Goal: Transaction & Acquisition: Purchase product/service

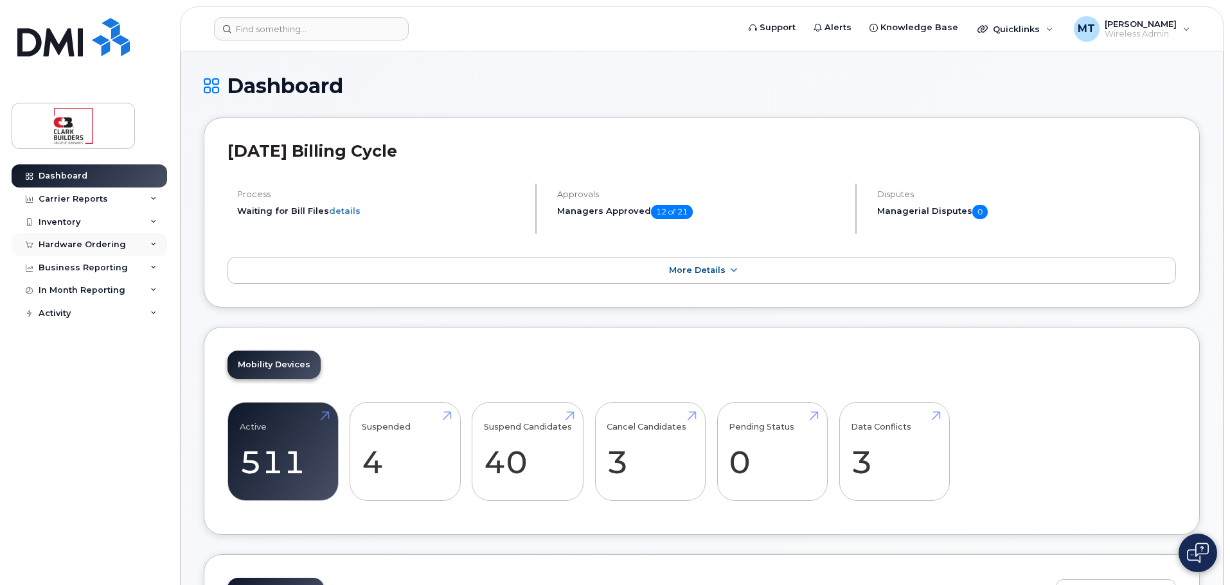
click at [87, 238] on div "Hardware Ordering" at bounding box center [89, 244] width 155 height 23
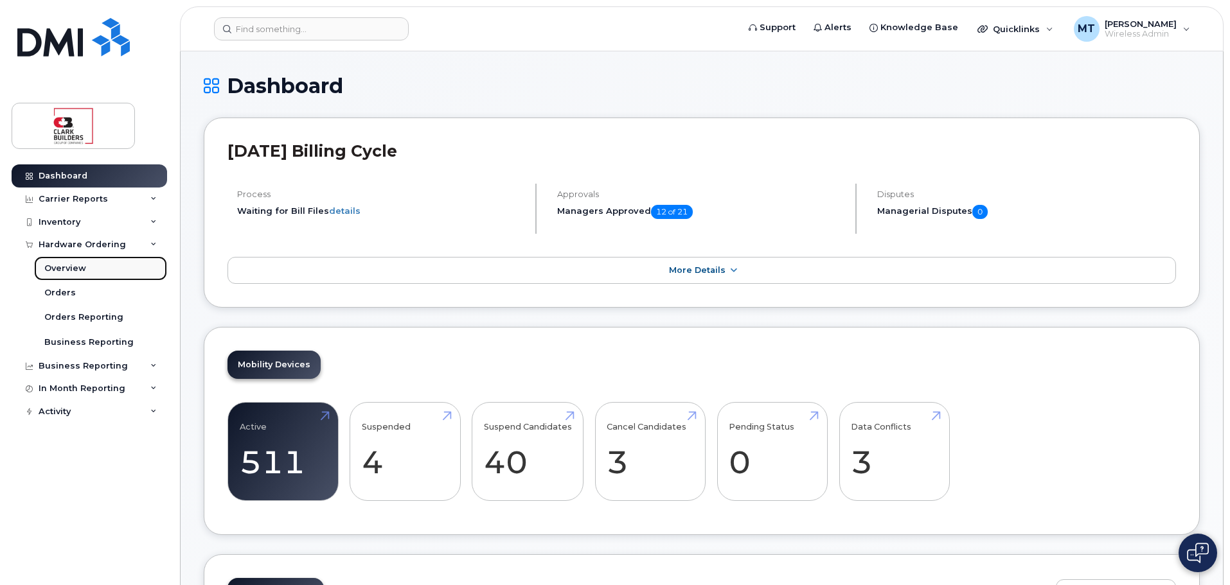
click at [71, 271] on div "Overview" at bounding box center [65, 269] width 42 height 12
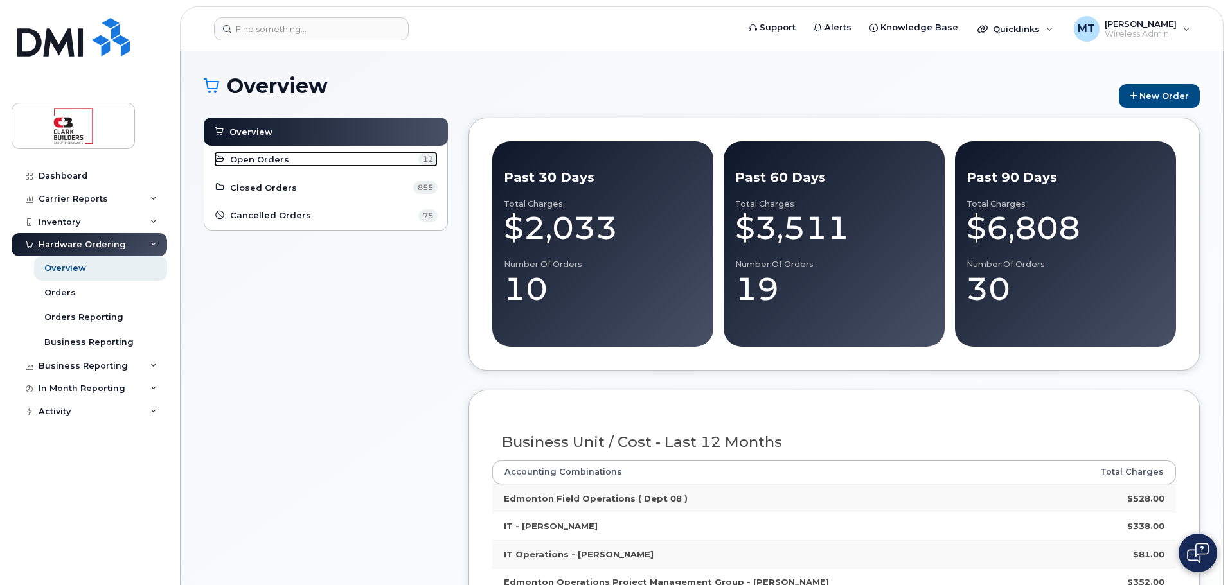
click at [346, 163] on link "Open Orders 12" at bounding box center [326, 159] width 224 height 15
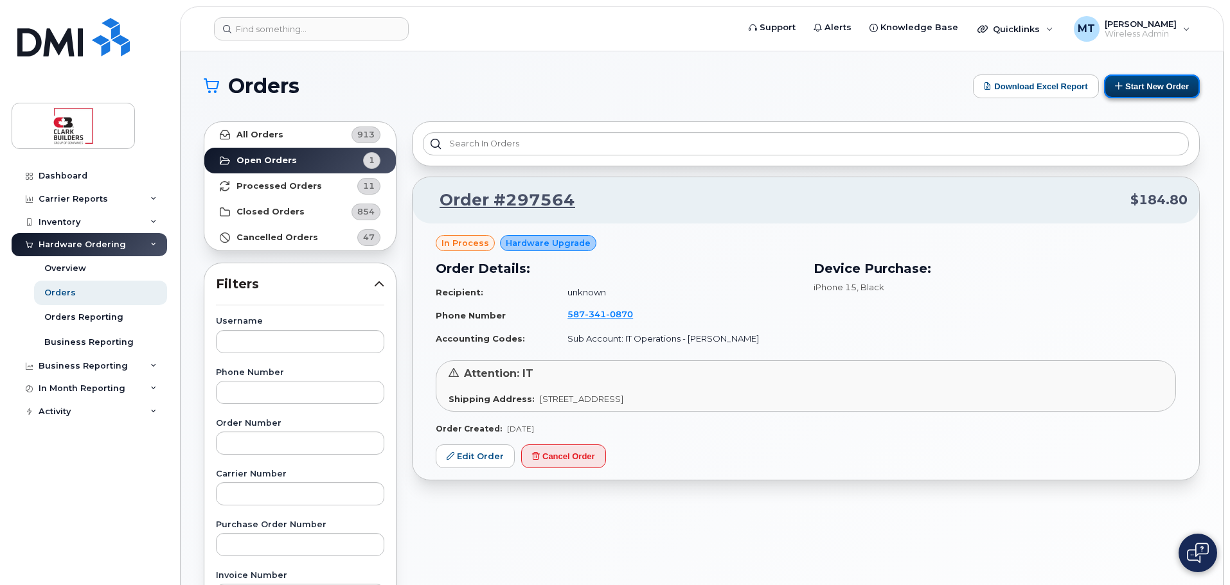
click at [1149, 85] on button "Start New Order" at bounding box center [1152, 87] width 96 height 24
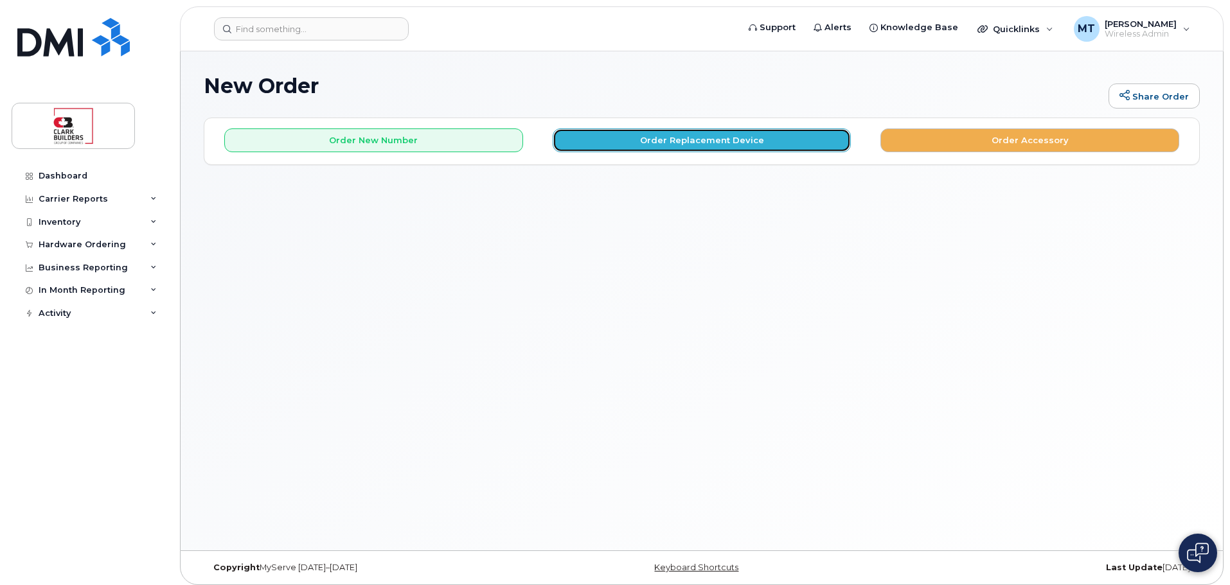
click at [648, 139] on button "Order Replacement Device" at bounding box center [702, 141] width 299 height 24
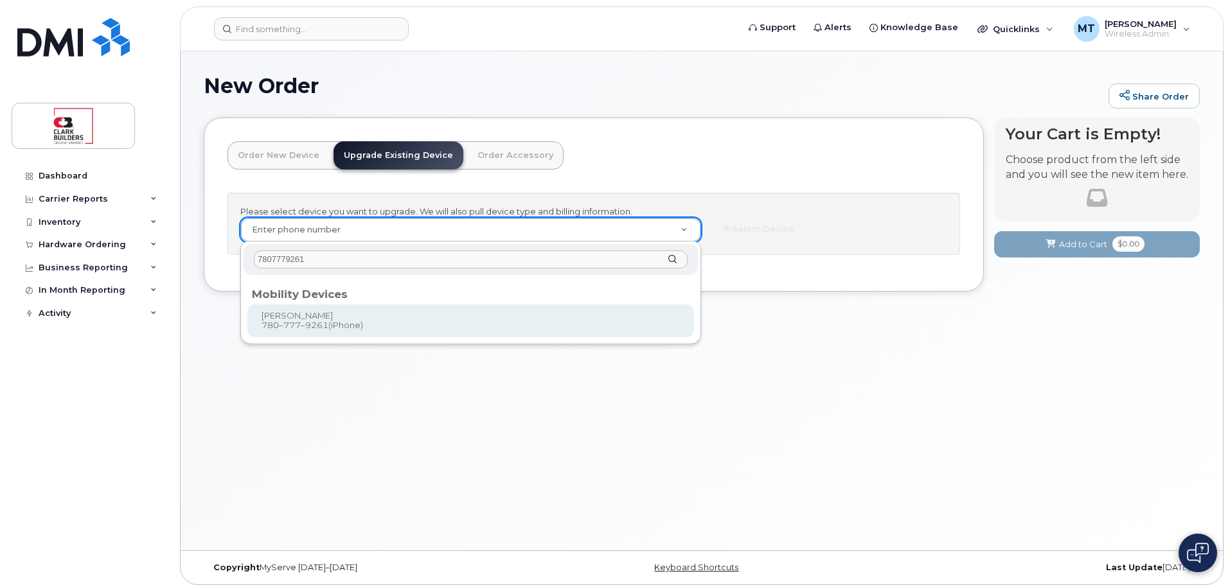
type input "7807779261"
type input "204567"
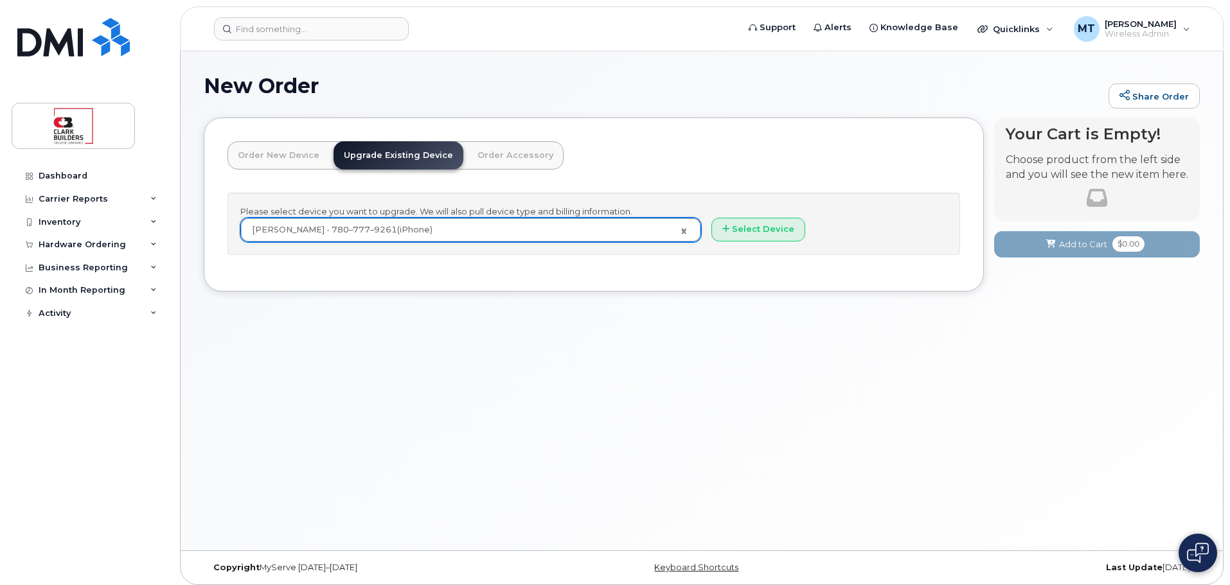
click at [281, 155] on link "Order New Device" at bounding box center [278, 155] width 102 height 28
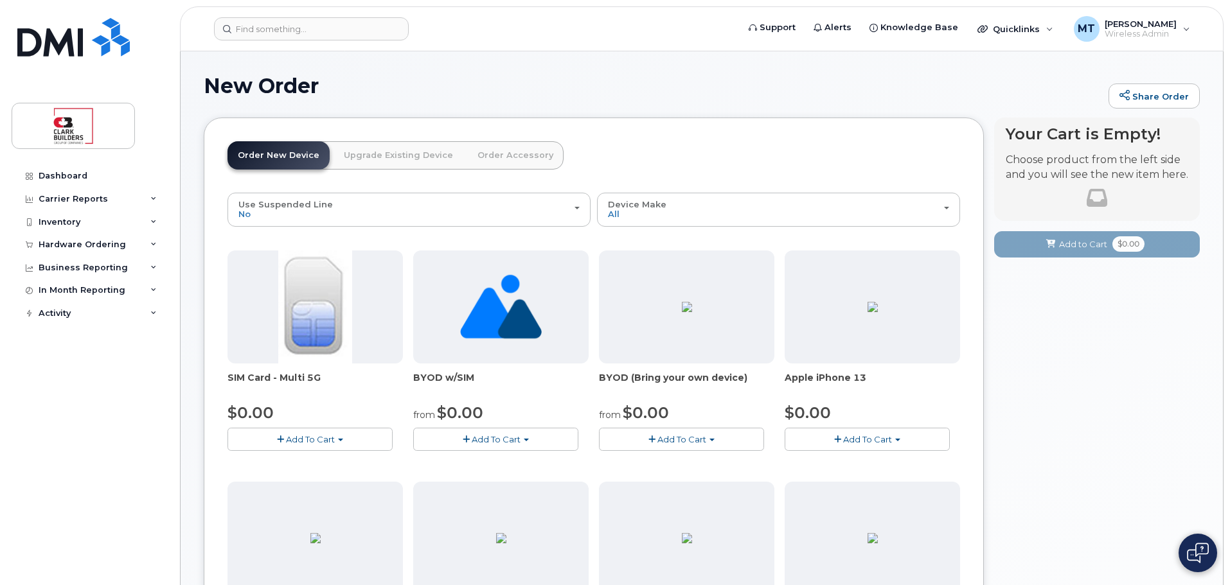
click at [397, 154] on link "Upgrade Existing Device" at bounding box center [398, 155] width 130 height 28
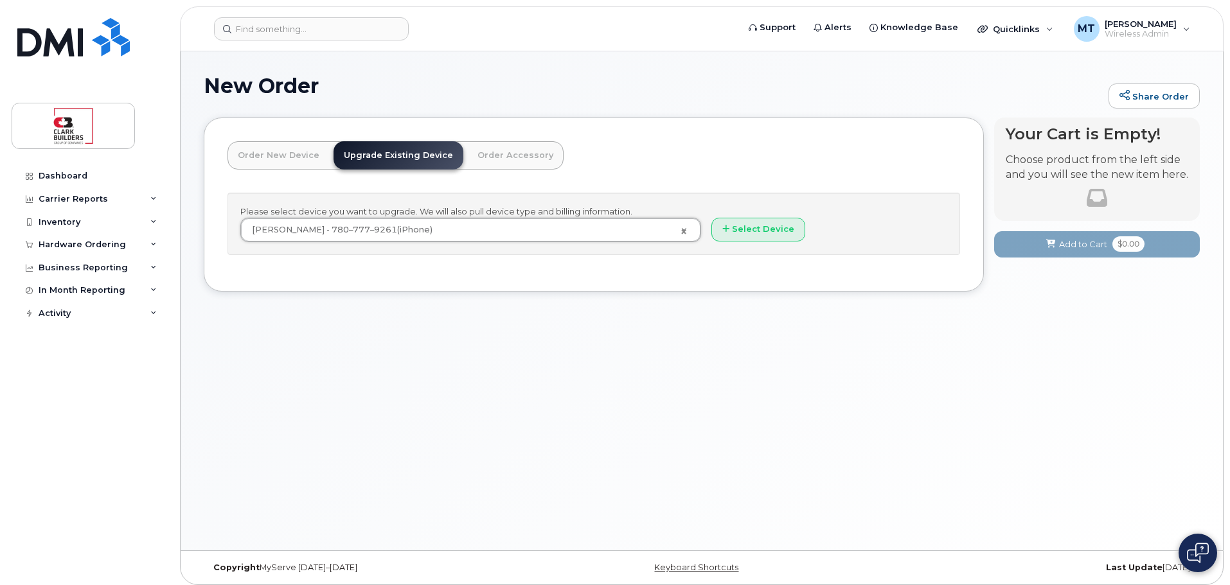
click at [311, 155] on link "Order New Device" at bounding box center [278, 155] width 102 height 28
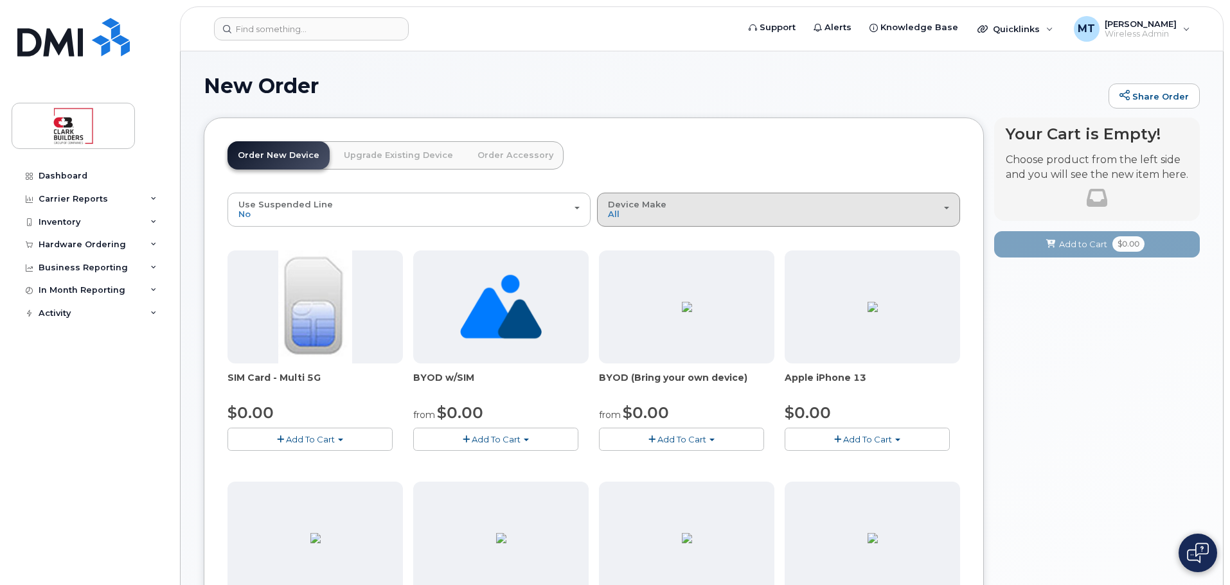
click at [669, 195] on button "Device Make All Aircard iPhone Tablet Unknown" at bounding box center [778, 209] width 363 height 33
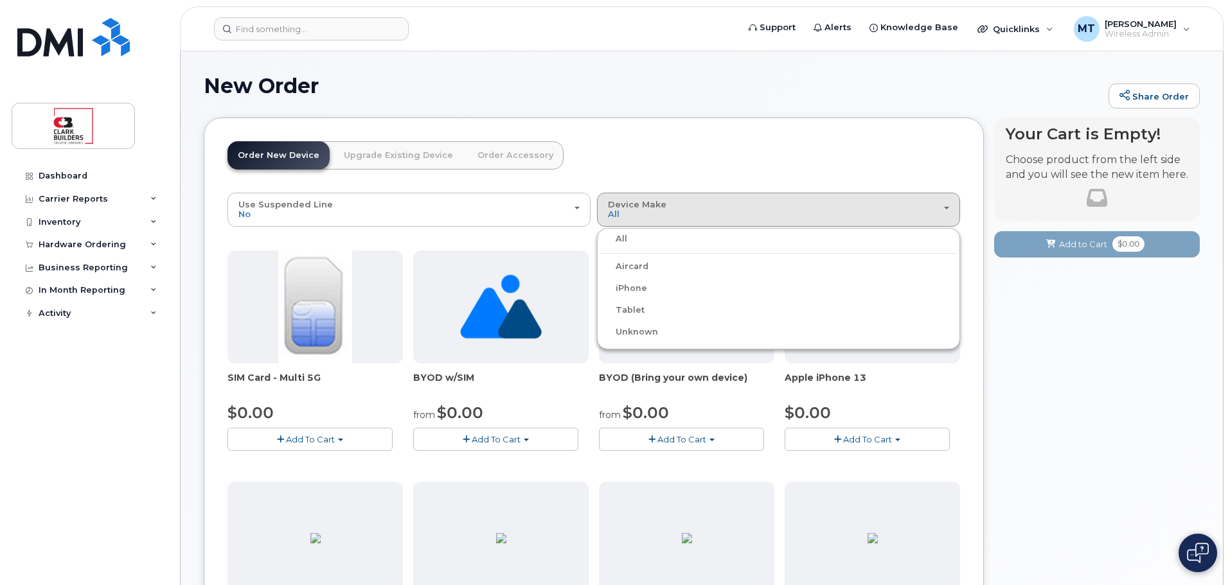
click at [633, 293] on label "iPhone" at bounding box center [623, 288] width 47 height 15
click at [0, 0] on input "iPhone" at bounding box center [0, 0] width 0 height 0
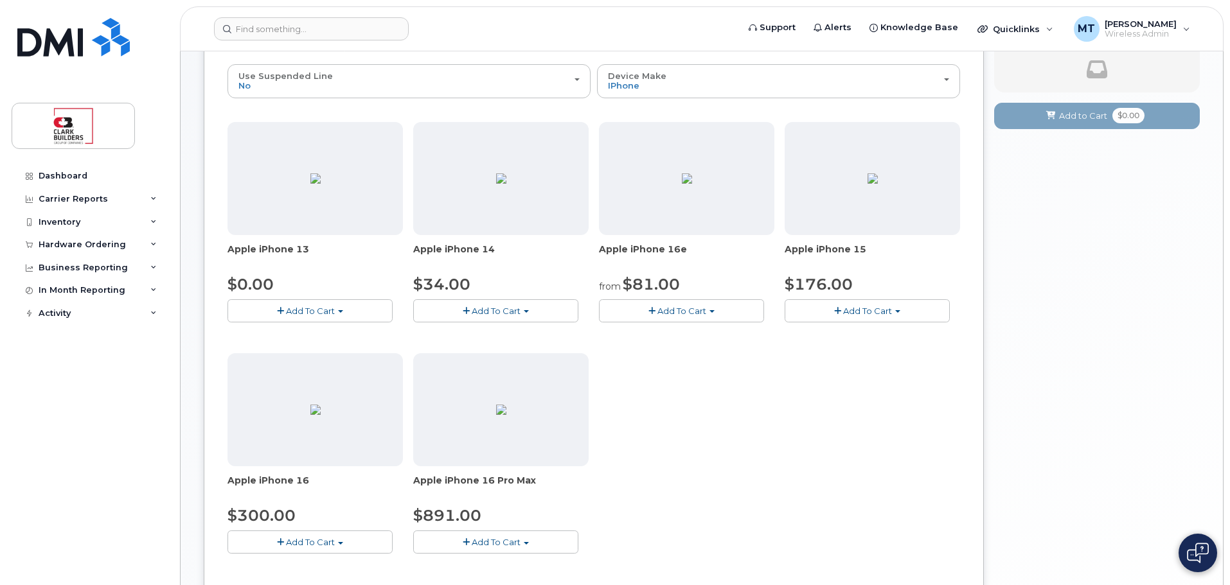
scroll to position [64, 0]
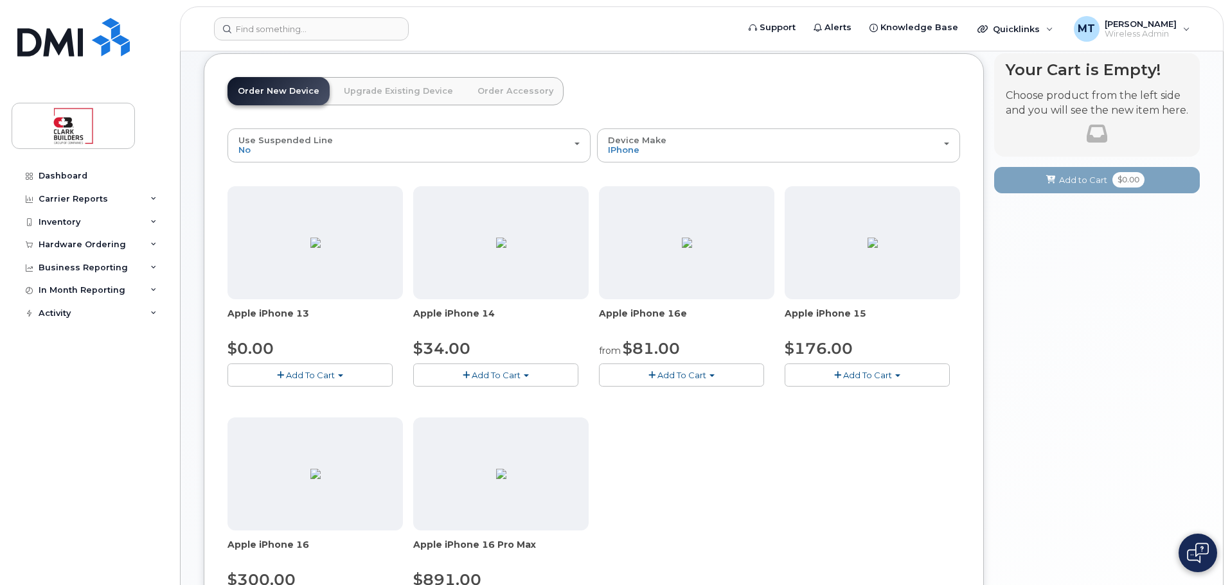
click at [482, 86] on link "Order Accessory" at bounding box center [515, 91] width 96 height 28
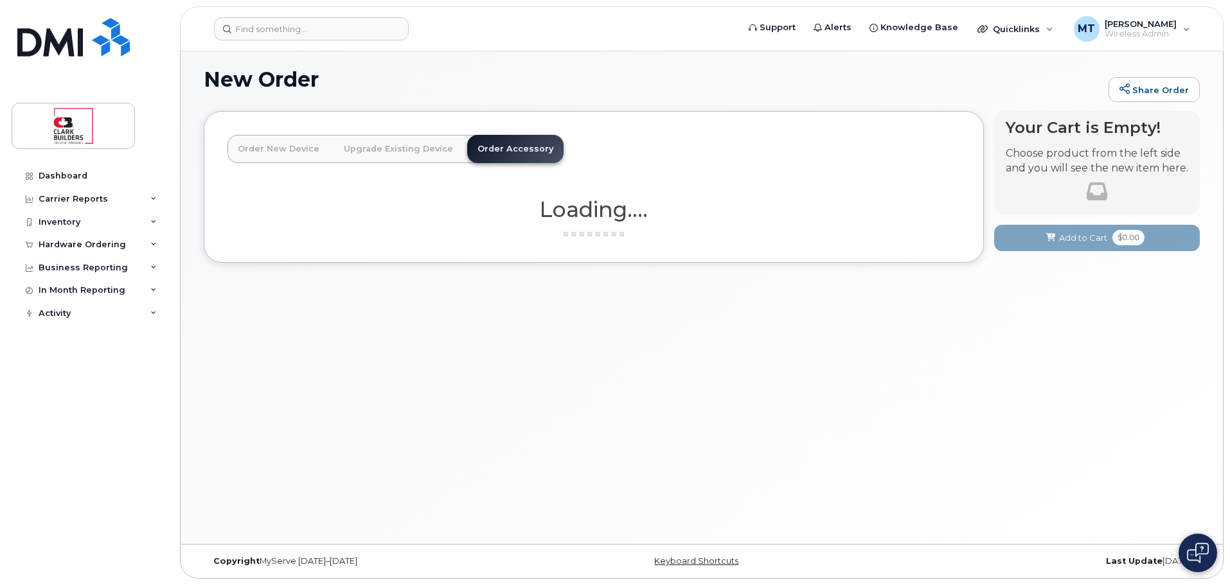
scroll to position [6, 0]
click at [272, 148] on link "Order New Device" at bounding box center [278, 149] width 102 height 28
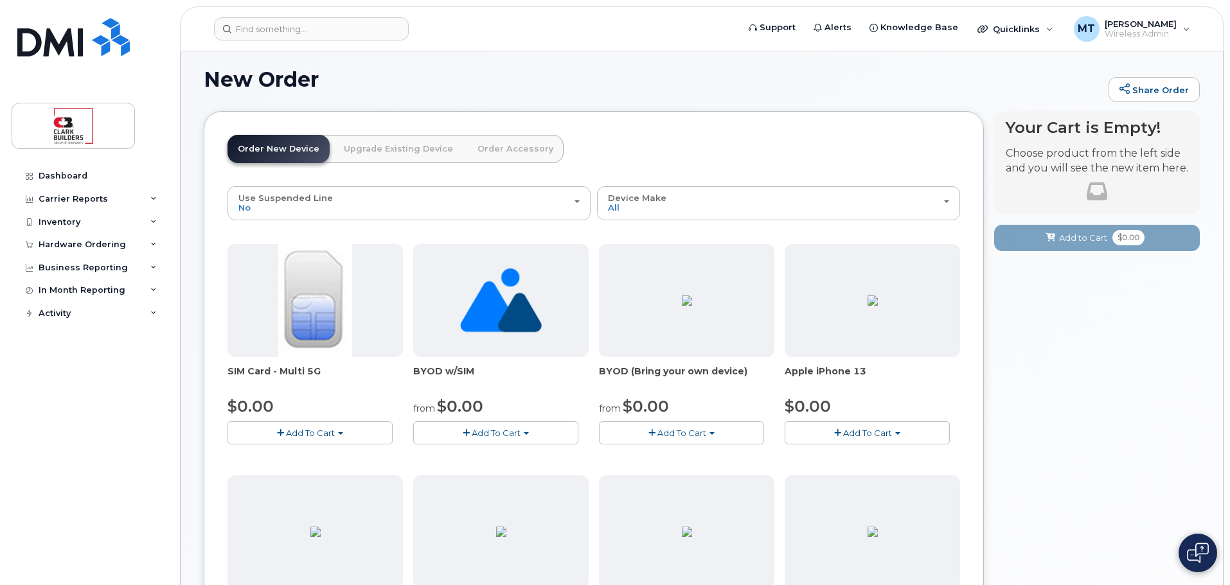
scroll to position [64, 0]
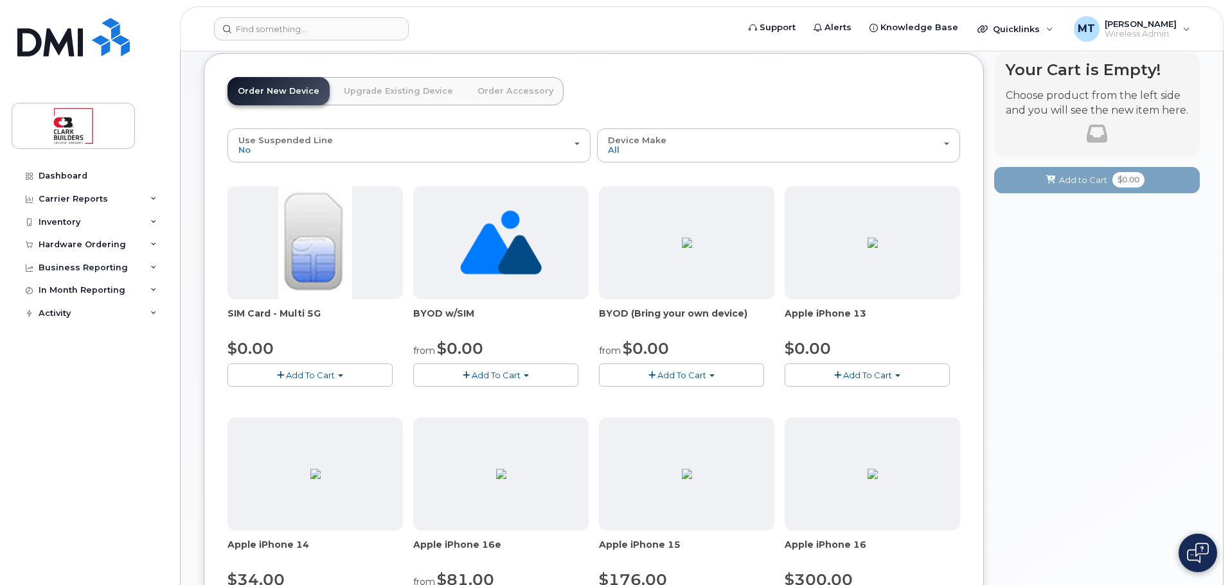
click at [375, 86] on link "Upgrade Existing Device" at bounding box center [398, 91] width 130 height 28
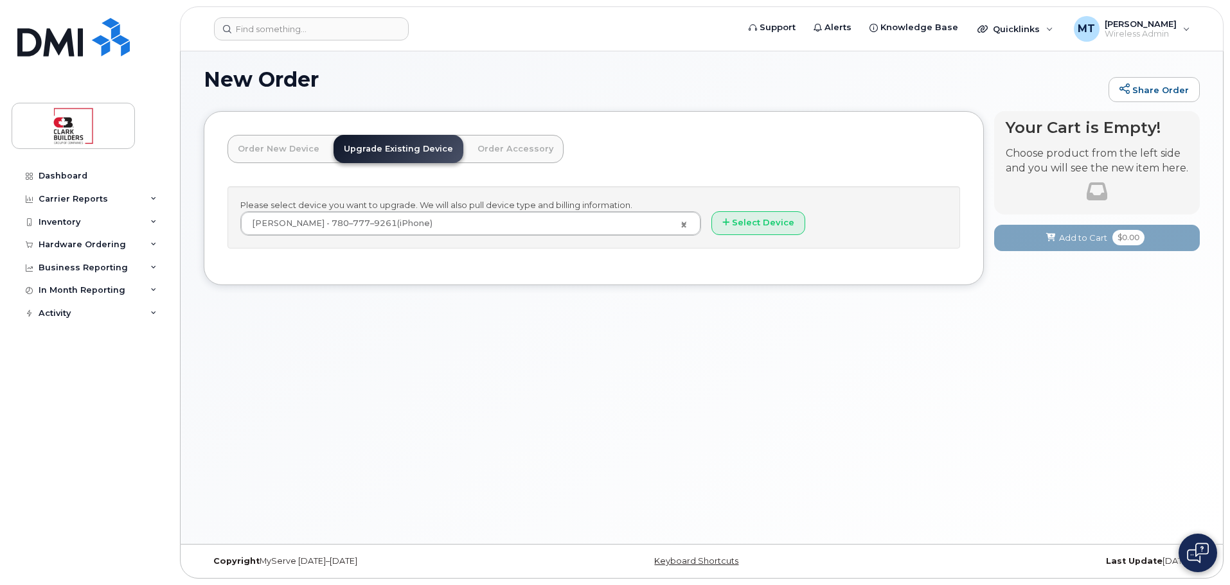
click at [272, 138] on link "Order New Device" at bounding box center [278, 149] width 102 height 28
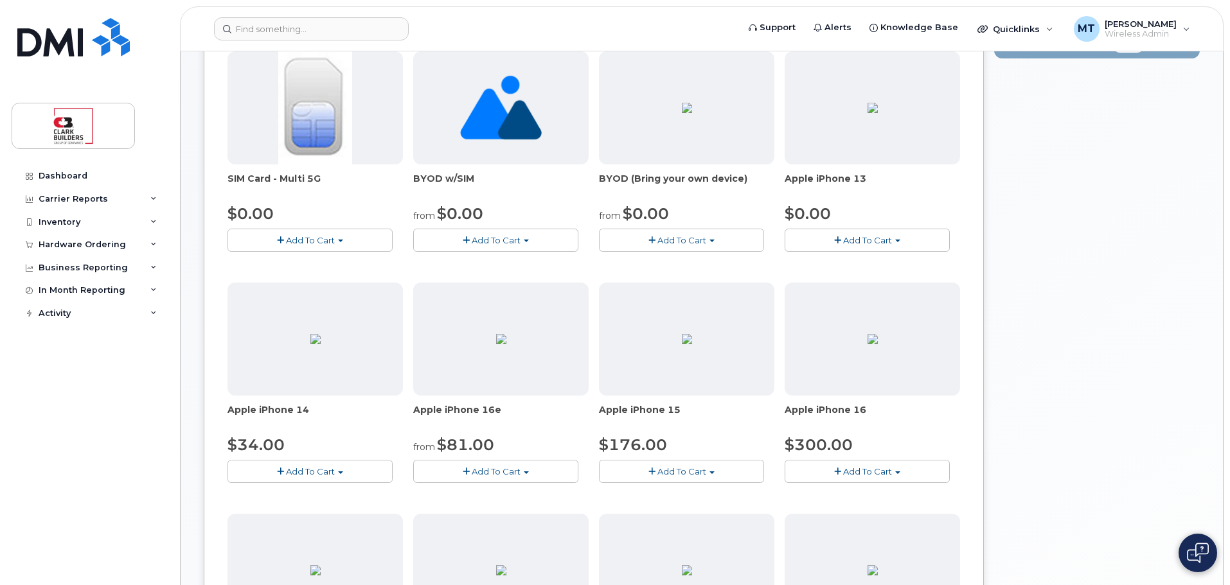
scroll to position [328, 0]
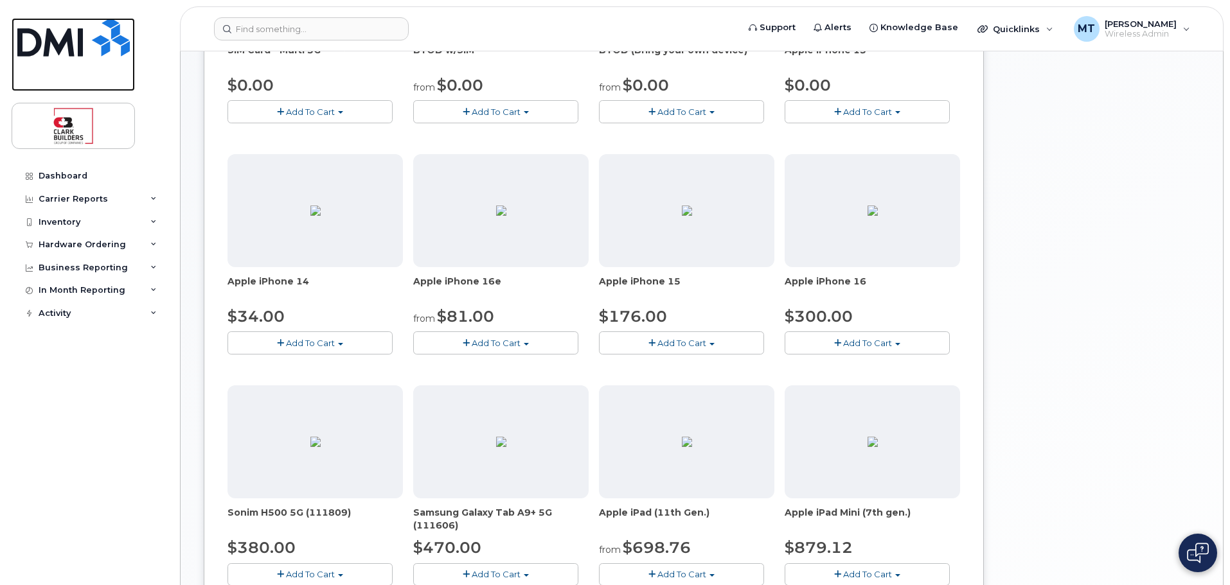
click at [80, 51] on img at bounding box center [73, 37] width 112 height 39
